Goal: Task Accomplishment & Management: Manage account settings

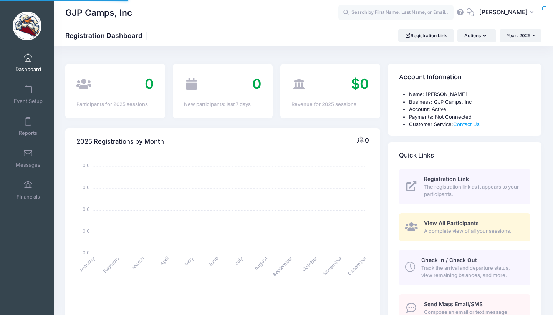
select select
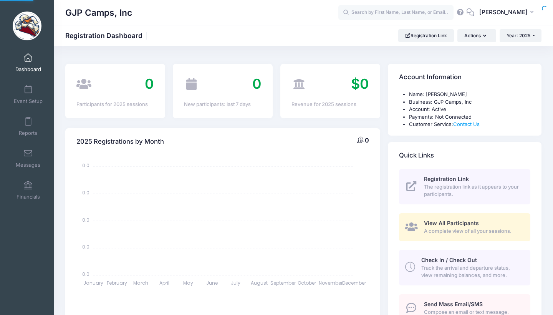
select select
click at [23, 90] on link "Event Setup" at bounding box center [28, 94] width 36 height 27
